Goal: Entertainment & Leisure: Consume media (video, audio)

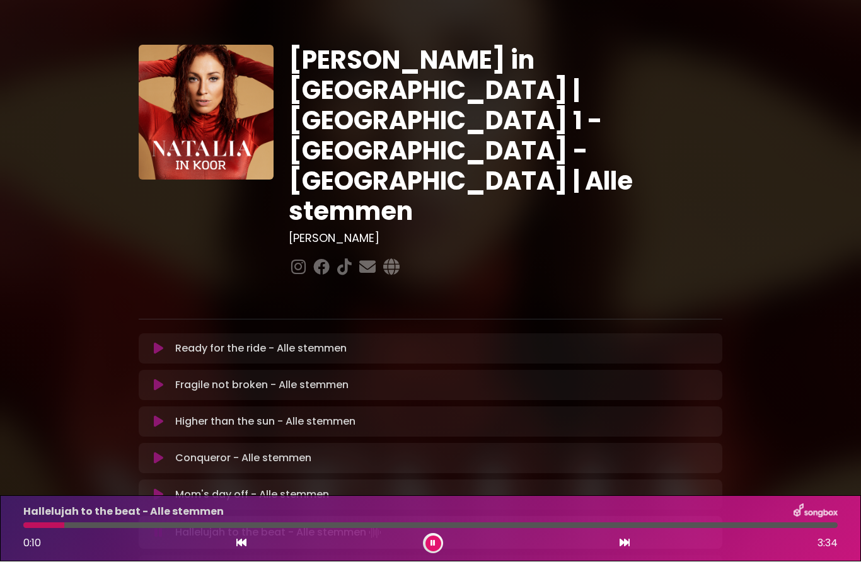
scroll to position [137, 0]
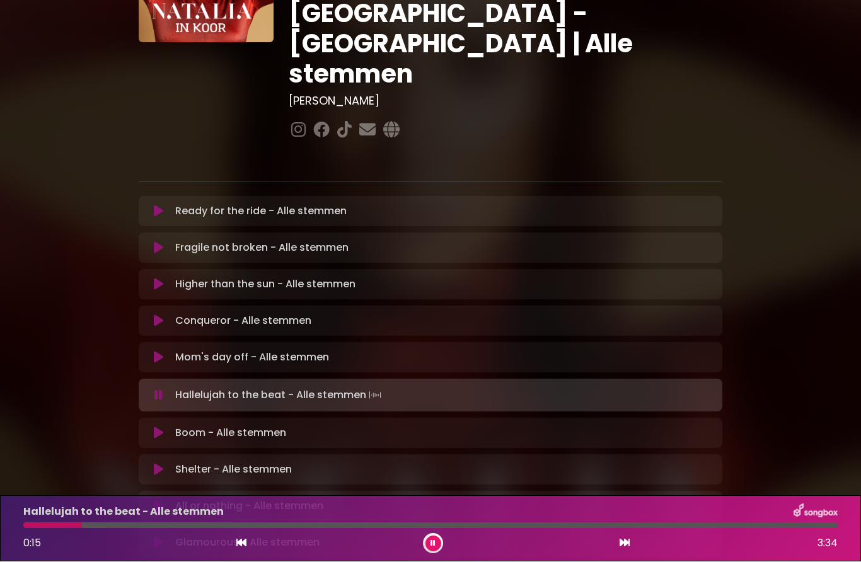
click at [161, 389] on icon at bounding box center [158, 395] width 8 height 13
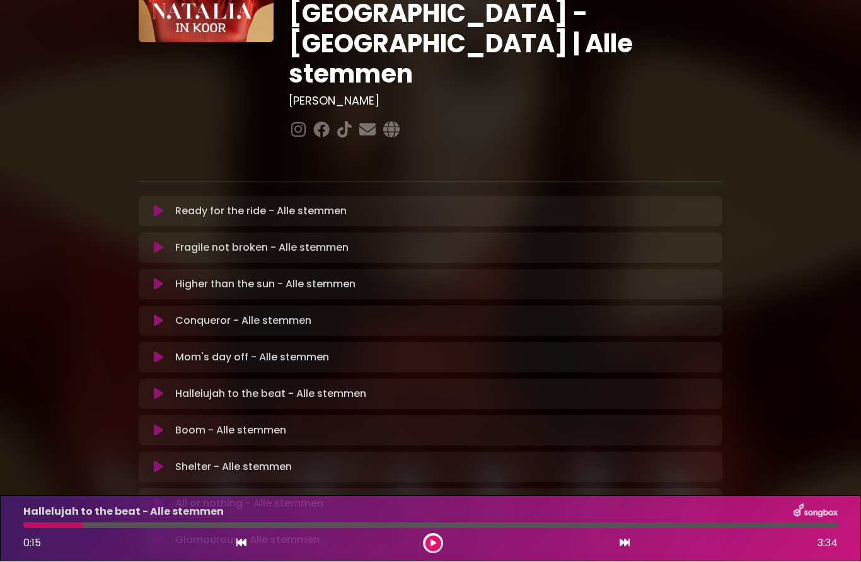
click at [155, 425] on icon at bounding box center [158, 431] width 9 height 13
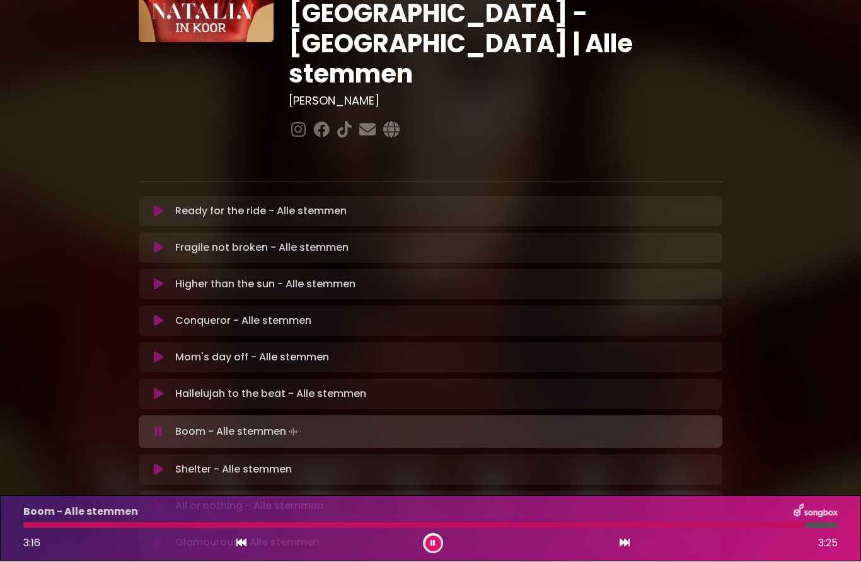
click at [438, 542] on button at bounding box center [433, 544] width 16 height 16
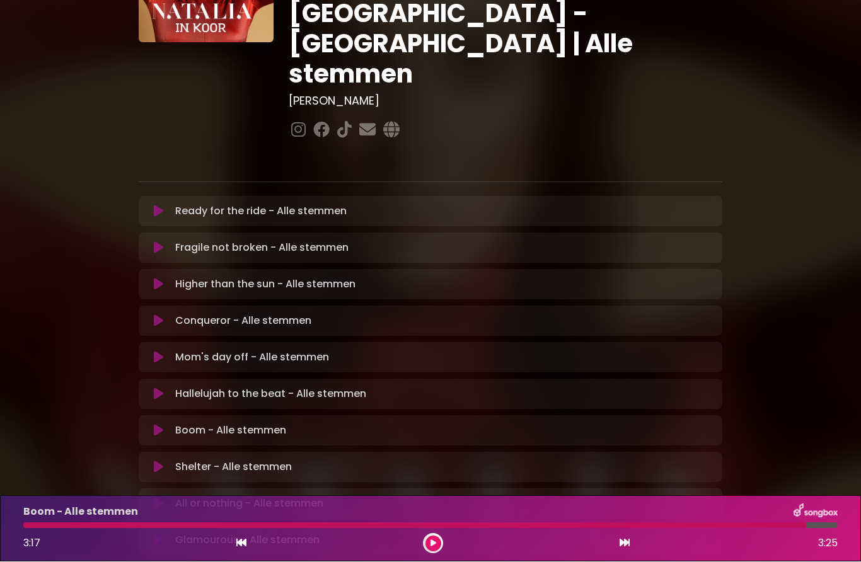
click at [161, 461] on icon at bounding box center [158, 467] width 9 height 13
click at [439, 545] on button at bounding box center [433, 544] width 16 height 16
click at [436, 536] on button at bounding box center [433, 544] width 16 height 16
click at [435, 542] on icon at bounding box center [433, 544] width 6 height 8
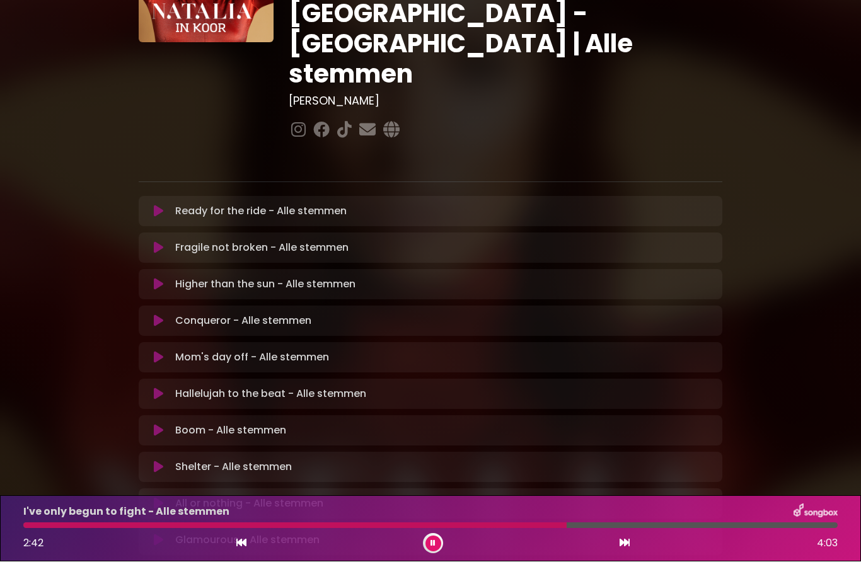
click at [439, 542] on button at bounding box center [433, 544] width 16 height 16
click at [432, 543] on icon at bounding box center [433, 544] width 6 height 8
click at [439, 542] on button at bounding box center [433, 544] width 16 height 16
click at [433, 544] on icon at bounding box center [433, 544] width 6 height 8
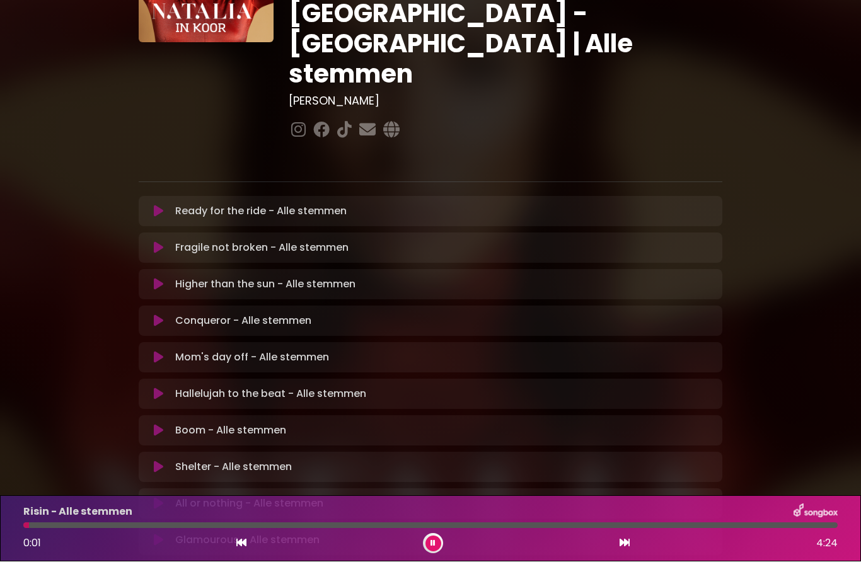
click at [428, 549] on button at bounding box center [433, 544] width 16 height 16
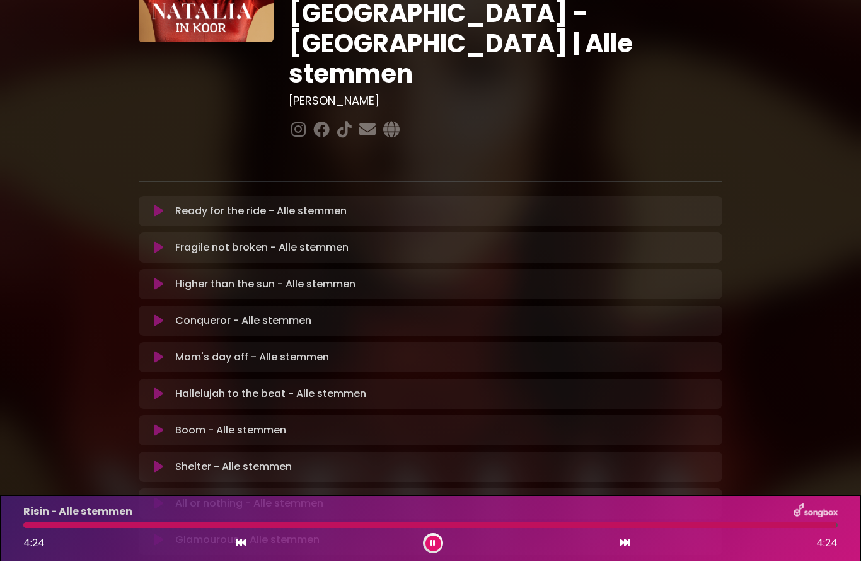
click at [436, 547] on button at bounding box center [433, 544] width 16 height 16
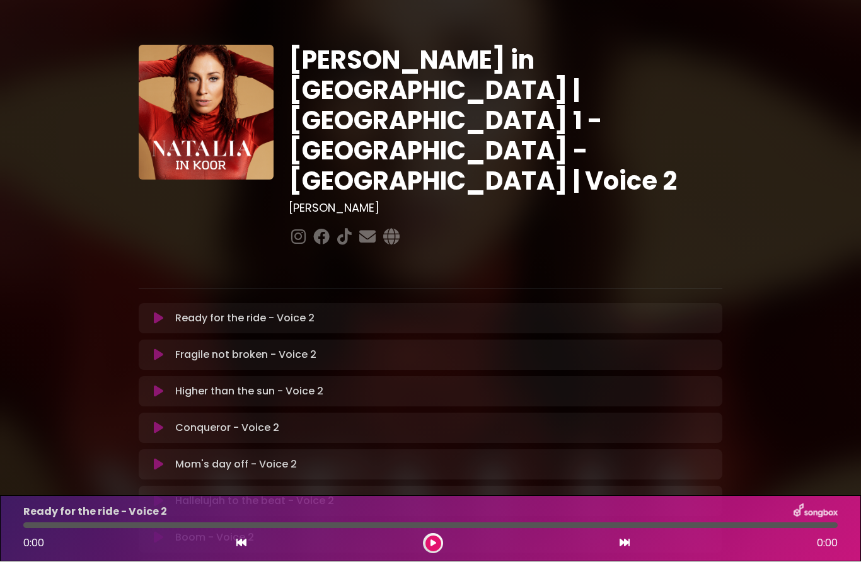
click at [156, 495] on icon at bounding box center [158, 501] width 9 height 13
click at [437, 544] on button at bounding box center [433, 544] width 16 height 16
click at [439, 548] on button at bounding box center [433, 544] width 16 height 16
click at [161, 533] on icon at bounding box center [158, 539] width 8 height 13
click at [160, 495] on icon at bounding box center [158, 501] width 9 height 13
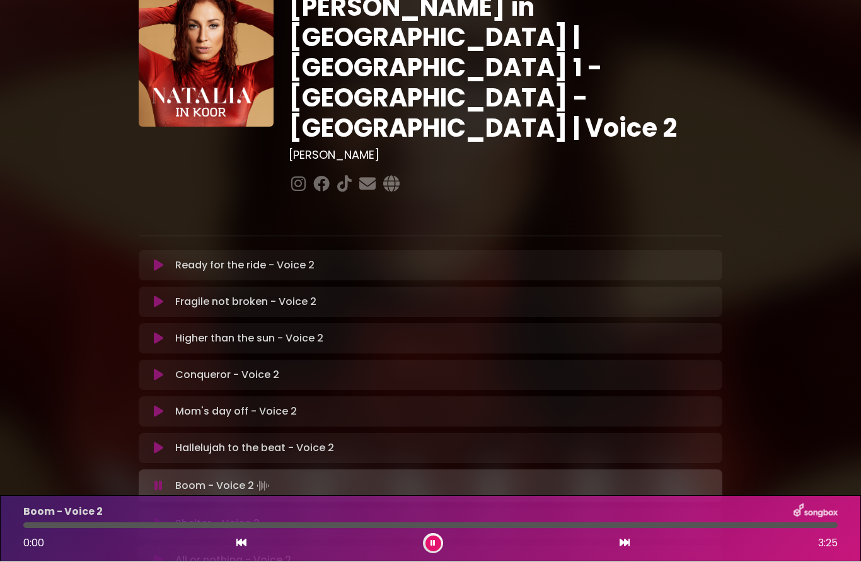
scroll to position [55, 0]
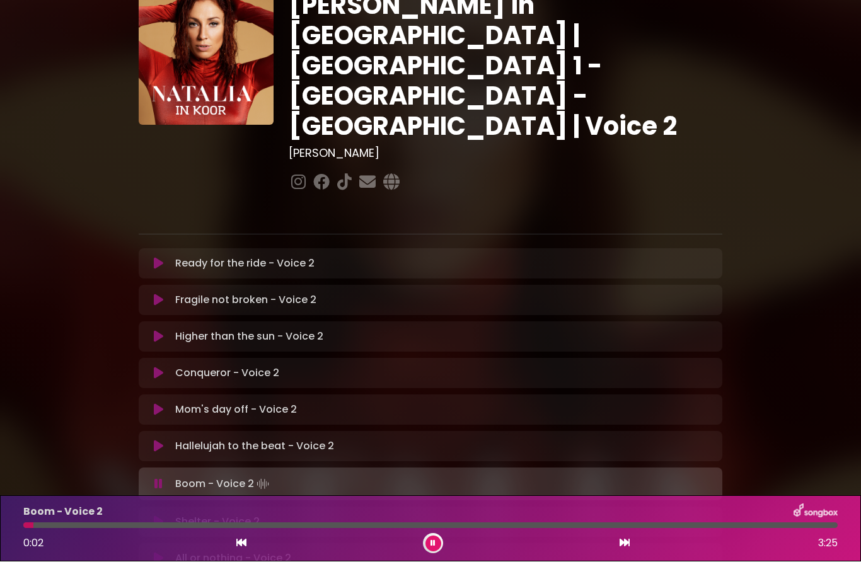
click at [160, 258] on icon at bounding box center [158, 264] width 9 height 13
